Goal: Use online tool/utility: Use online tool/utility

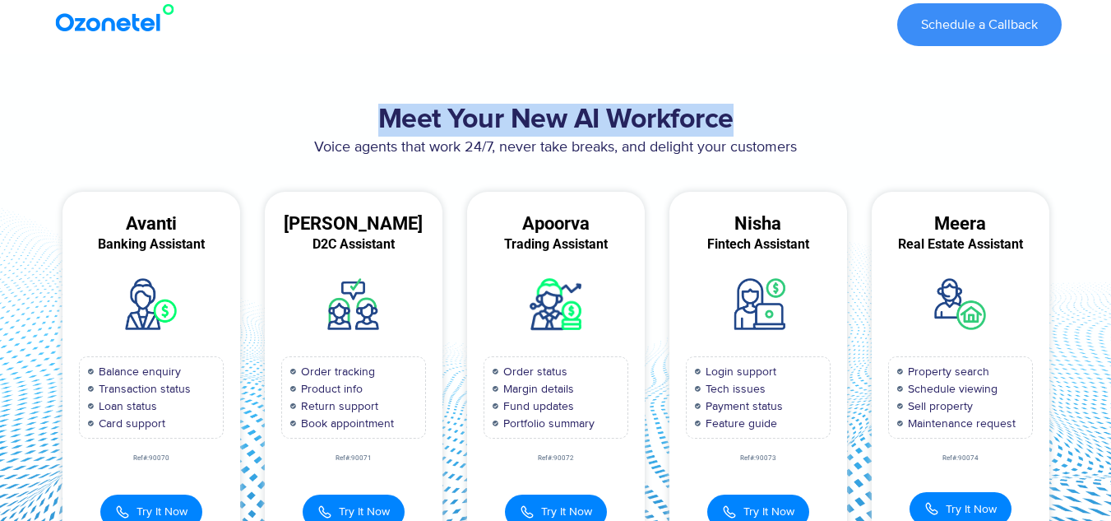
drag, startPoint x: 349, startPoint y: 100, endPoint x: 784, endPoint y: 104, distance: 435.2
click at [784, 104] on div "Meet Your New AI Workforce Voice agents that work 24/7, never take breaks, and …" at bounding box center [556, 328] width 1028 height 466
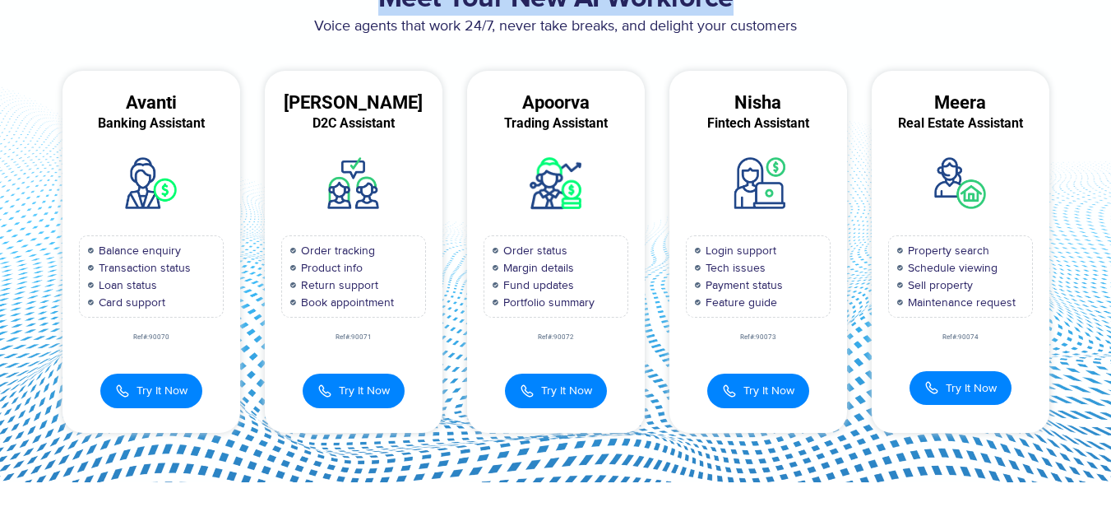
scroll to position [165, 0]
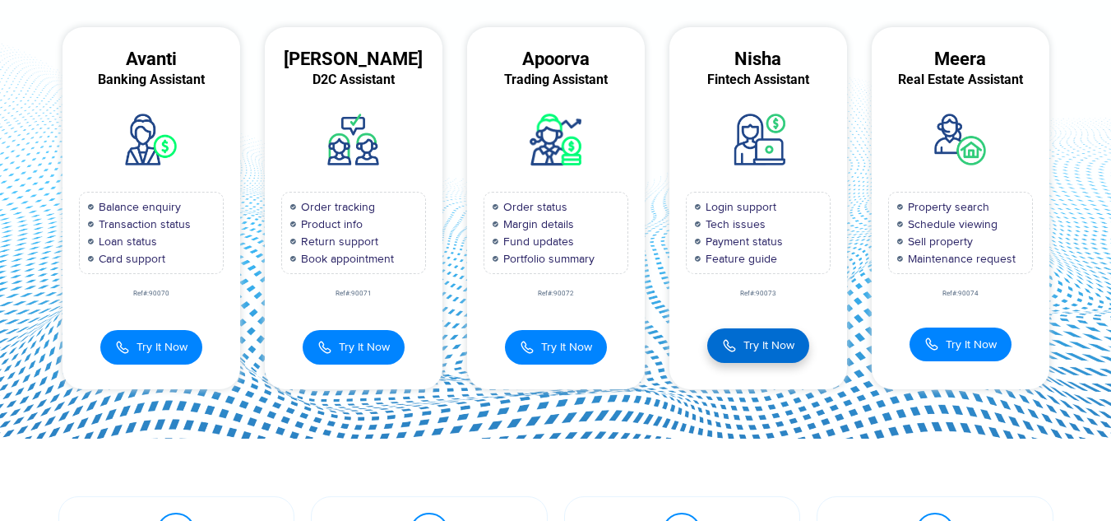
click at [730, 350] on img at bounding box center [729, 345] width 15 height 18
click at [726, 346] on img at bounding box center [729, 345] width 15 height 18
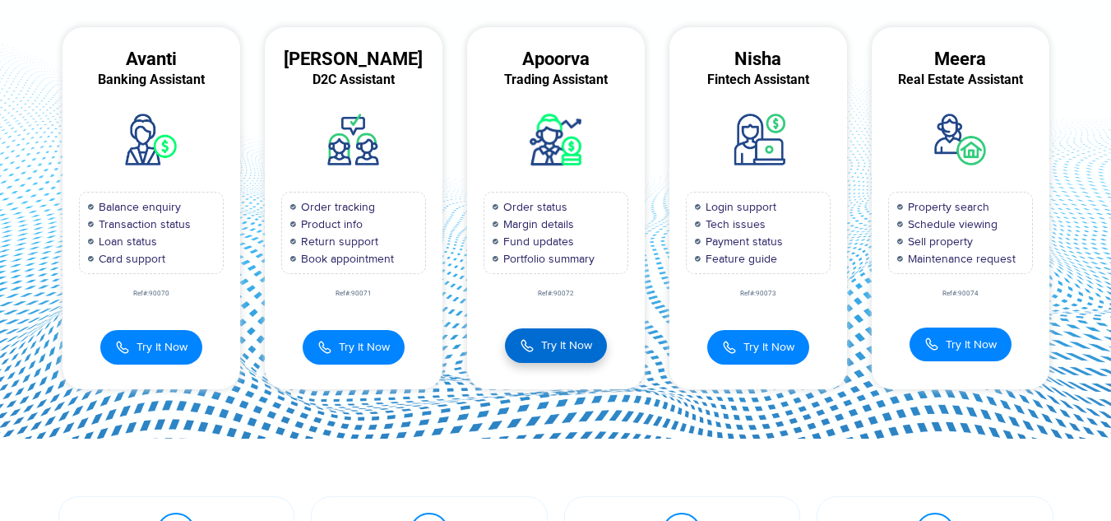
click at [539, 344] on button "Try It Now" at bounding box center [556, 345] width 102 height 35
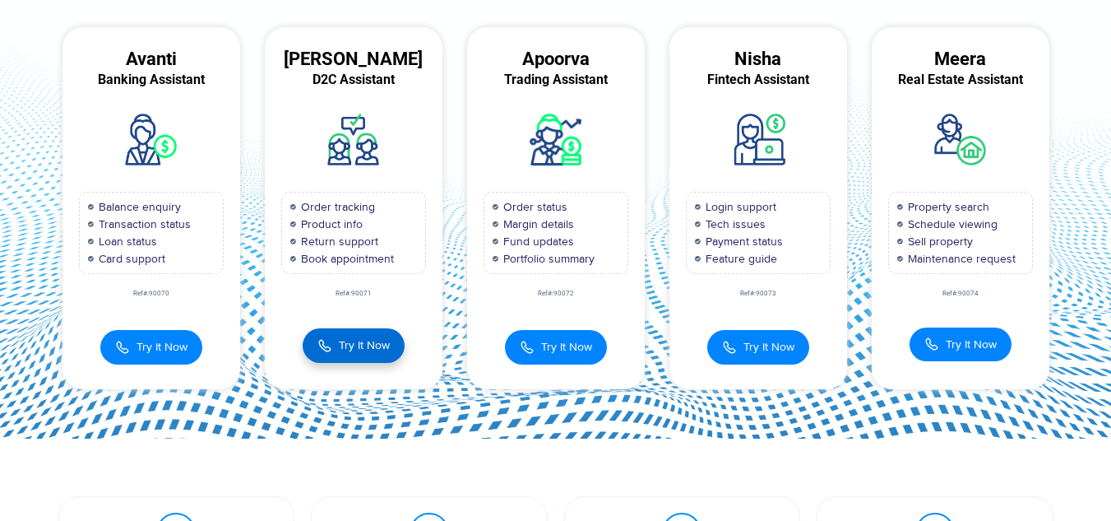
click at [370, 345] on span "Try It Now" at bounding box center [364, 344] width 51 height 17
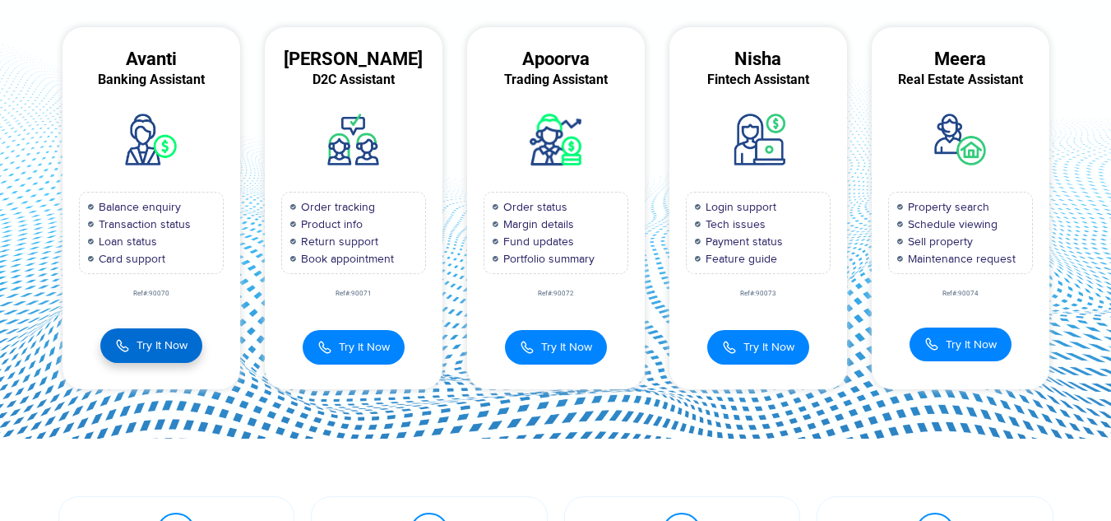
click at [175, 344] on span "Try It Now" at bounding box center [162, 344] width 51 height 17
click at [141, 347] on span "Try It Now" at bounding box center [162, 344] width 51 height 17
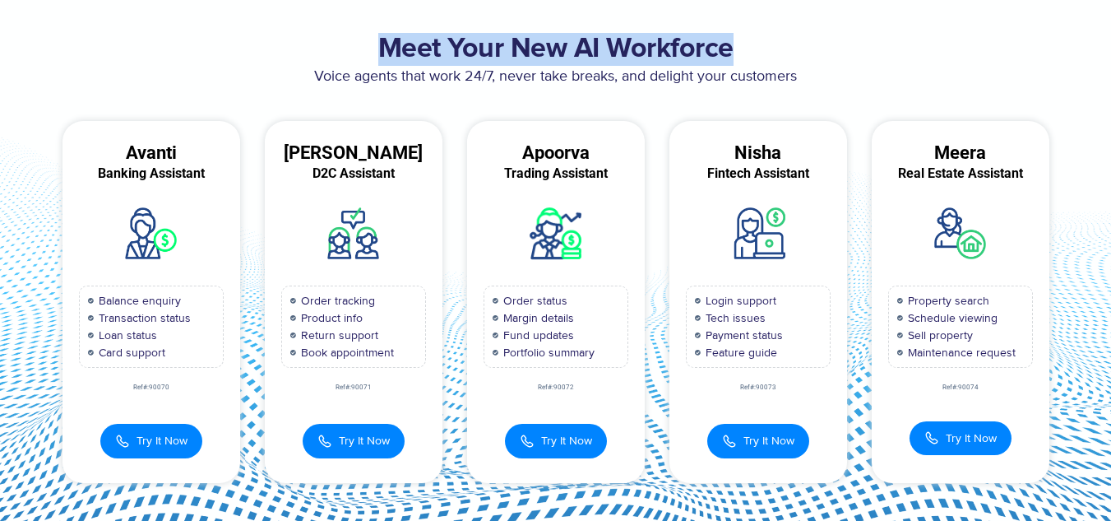
scroll to position [0, 0]
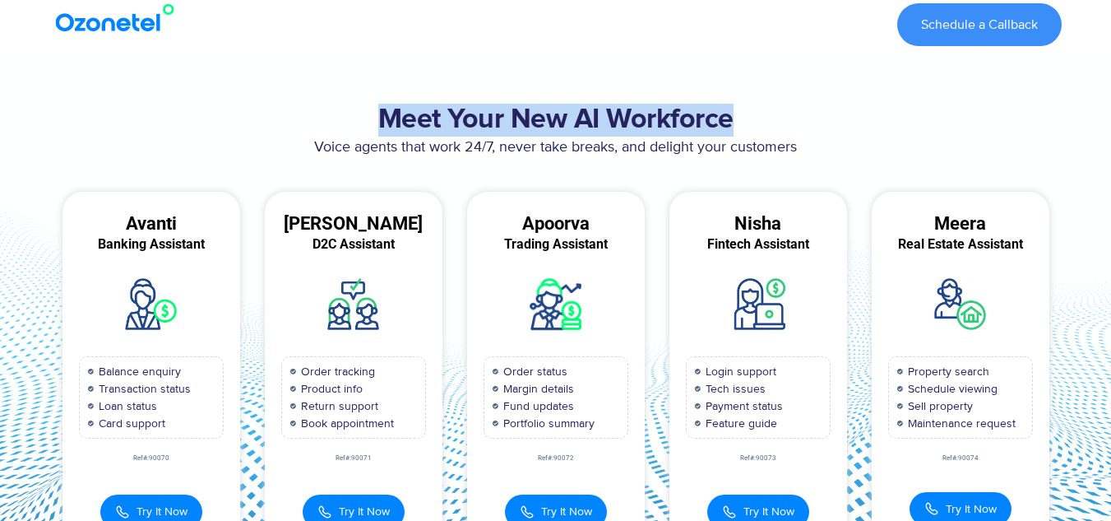
click at [606, 66] on section "Meet Your New AI Workforce Voice agents that work 24/7, never take breaks, and …" at bounding box center [555, 328] width 1111 height 548
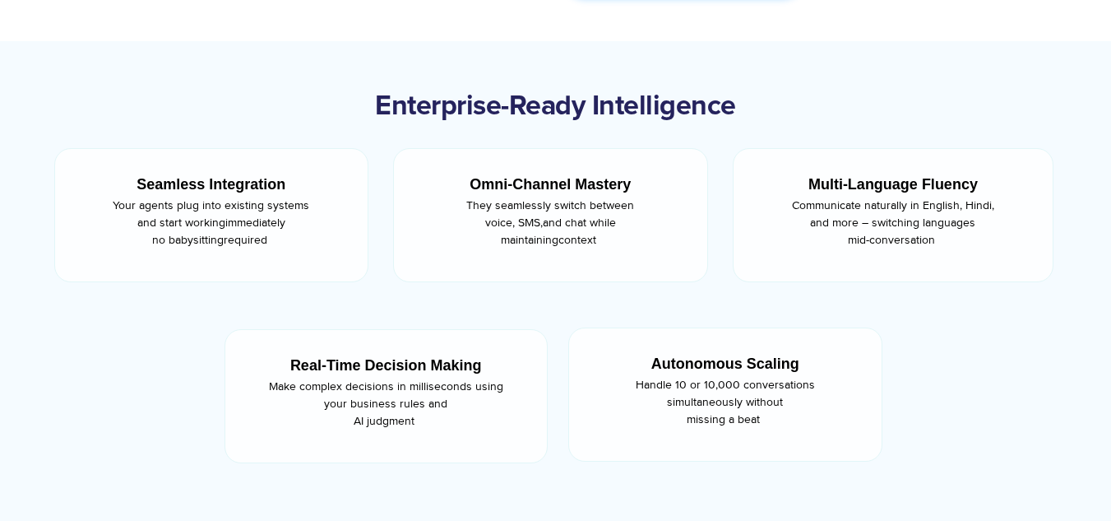
scroll to position [905, 0]
